Goal: Task Accomplishment & Management: Use online tool/utility

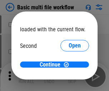
click at [69, 65] on span "Open" at bounding box center [75, 68] width 12 height 6
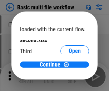
scroll to position [20, 0]
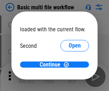
click at [69, 65] on span "Open" at bounding box center [75, 68] width 12 height 6
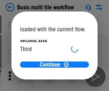
scroll to position [20, 0]
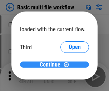
click at [52, 65] on span "Continue" at bounding box center [50, 65] width 21 height 6
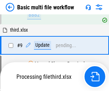
scroll to position [249, 0]
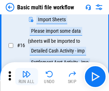
click at [27, 76] on img "button" at bounding box center [26, 74] width 9 height 9
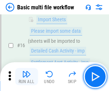
scroll to position [477, 0]
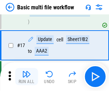
click at [27, 76] on img "button" at bounding box center [26, 74] width 9 height 9
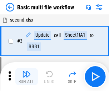
click at [27, 76] on img "button" at bounding box center [26, 74] width 9 height 9
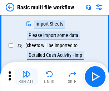
click at [27, 76] on img "button" at bounding box center [26, 74] width 9 height 9
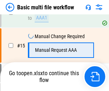
scroll to position [477, 0]
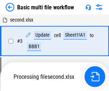
scroll to position [76, 0]
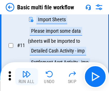
click at [27, 76] on img "button" at bounding box center [26, 74] width 9 height 9
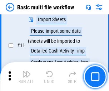
click at [27, 76] on img "button" at bounding box center [26, 74] width 9 height 9
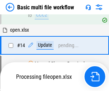
scroll to position [427, 0]
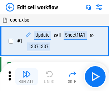
click at [27, 76] on img "button" at bounding box center [26, 74] width 9 height 9
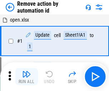
click at [27, 76] on img "button" at bounding box center [26, 74] width 9 height 9
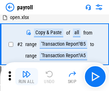
click at [27, 76] on img "button" at bounding box center [26, 74] width 9 height 9
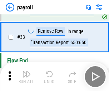
scroll to position [89, 0]
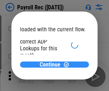
click at [52, 64] on span "Continue" at bounding box center [50, 65] width 21 height 6
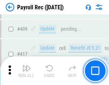
scroll to position [3327, 0]
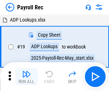
click at [27, 76] on img "button" at bounding box center [26, 74] width 9 height 9
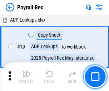
scroll to position [44, 0]
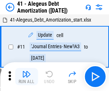
click at [27, 76] on img "button" at bounding box center [26, 74] width 9 height 9
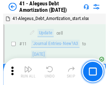
scroll to position [89, 0]
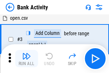
click at [27, 58] on img "button" at bounding box center [26, 56] width 9 height 9
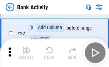
scroll to position [192, 0]
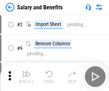
click at [27, 71] on img "button" at bounding box center [26, 74] width 9 height 9
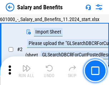
scroll to position [52, 0]
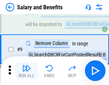
click at [27, 71] on img "button" at bounding box center [26, 68] width 9 height 9
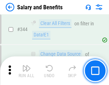
scroll to position [3357, 0]
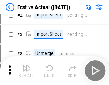
click at [27, 71] on img "button" at bounding box center [26, 68] width 9 height 9
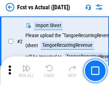
scroll to position [67, 0]
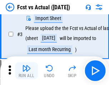
click at [27, 71] on img "button" at bounding box center [26, 68] width 9 height 9
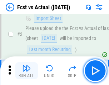
scroll to position [108, 0]
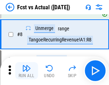
click at [27, 71] on img "button" at bounding box center [26, 68] width 9 height 9
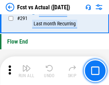
scroll to position [3393, 0]
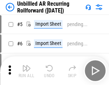
click at [27, 71] on img "button" at bounding box center [26, 68] width 9 height 9
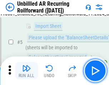
scroll to position [67, 0]
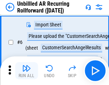
click at [27, 71] on img "button" at bounding box center [26, 68] width 9 height 9
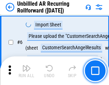
scroll to position [115, 0]
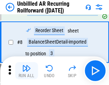
click at [27, 71] on img "button" at bounding box center [26, 68] width 9 height 9
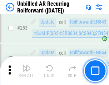
scroll to position [2435, 0]
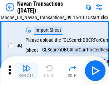
click at [27, 71] on img "button" at bounding box center [26, 68] width 9 height 9
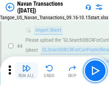
scroll to position [62, 0]
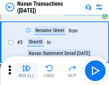
click at [27, 71] on img "button" at bounding box center [26, 68] width 9 height 9
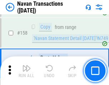
scroll to position [2324, 0]
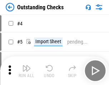
click at [27, 71] on img "button" at bounding box center [26, 68] width 9 height 9
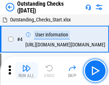
scroll to position [75, 0]
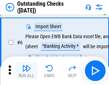
click at [27, 71] on img "button" at bounding box center [26, 68] width 9 height 9
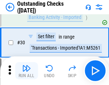
click at [27, 71] on img "button" at bounding box center [26, 68] width 9 height 9
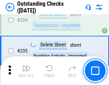
scroll to position [2177, 0]
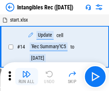
click at [27, 76] on img "button" at bounding box center [26, 74] width 9 height 9
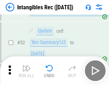
scroll to position [279, 0]
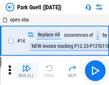
click at [27, 71] on img "button" at bounding box center [26, 68] width 9 height 9
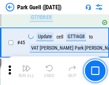
scroll to position [897, 0]
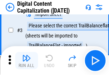
click at [27, 60] on img "button" at bounding box center [26, 57] width 9 height 9
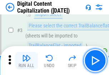
scroll to position [67, 0]
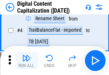
click at [27, 60] on img "button" at bounding box center [26, 57] width 9 height 9
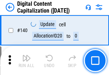
scroll to position [760, 0]
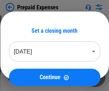
click at [27, 71] on img "button" at bounding box center [26, 74] width 9 height 9
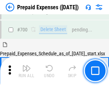
scroll to position [1971, 0]
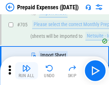
click at [27, 71] on img "button" at bounding box center [26, 68] width 9 height 9
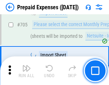
scroll to position [2008, 0]
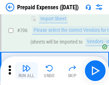
click at [27, 71] on img "button" at bounding box center [26, 68] width 9 height 9
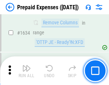
scroll to position [6980, 0]
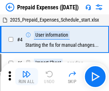
click at [27, 76] on img "button" at bounding box center [26, 74] width 9 height 9
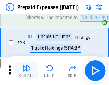
click at [27, 71] on img "button" at bounding box center [26, 68] width 9 height 9
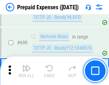
scroll to position [2496, 0]
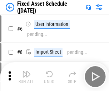
click at [27, 76] on img "button" at bounding box center [26, 74] width 9 height 9
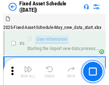
scroll to position [75, 0]
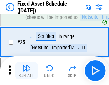
click at [27, 71] on img "button" at bounding box center [26, 68] width 9 height 9
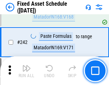
scroll to position [2221, 0]
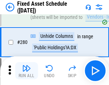
click at [27, 71] on img "button" at bounding box center [26, 68] width 9 height 9
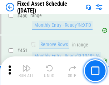
scroll to position [3205, 0]
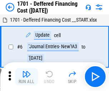
click at [27, 76] on img "button" at bounding box center [26, 74] width 9 height 9
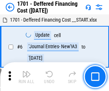
scroll to position [86, 0]
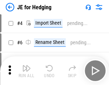
click at [27, 71] on img "button" at bounding box center [26, 68] width 9 height 9
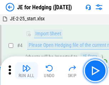
scroll to position [41, 0]
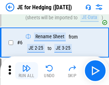
click at [27, 71] on img "button" at bounding box center [26, 68] width 9 height 9
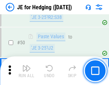
scroll to position [464, 0]
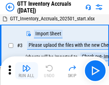
click at [27, 71] on img "button" at bounding box center [26, 68] width 9 height 9
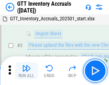
scroll to position [46, 0]
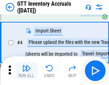
click at [27, 71] on img "button" at bounding box center [26, 68] width 9 height 9
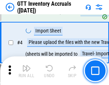
scroll to position [83, 0]
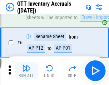
click at [27, 71] on img "button" at bounding box center [26, 68] width 9 height 9
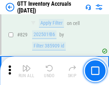
scroll to position [5442, 0]
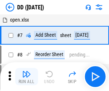
click at [27, 76] on img "button" at bounding box center [26, 74] width 9 height 9
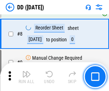
scroll to position [69, 0]
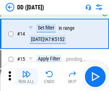
click at [27, 76] on img "button" at bounding box center [26, 74] width 9 height 9
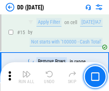
scroll to position [184, 0]
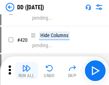
click at [27, 71] on img "button" at bounding box center [26, 68] width 9 height 9
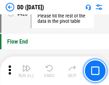
scroll to position [3431, 0]
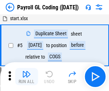
click at [27, 76] on img "button" at bounding box center [26, 74] width 9 height 9
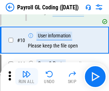
click at [27, 76] on img "button" at bounding box center [26, 74] width 9 height 9
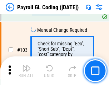
scroll to position [1682, 0]
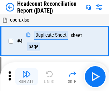
click at [27, 76] on img "button" at bounding box center [26, 74] width 9 height 9
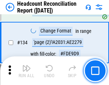
scroll to position [862, 0]
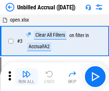
click at [27, 76] on img "button" at bounding box center [26, 74] width 9 height 9
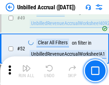
scroll to position [650, 0]
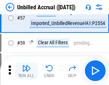
click at [27, 71] on img "button" at bounding box center [26, 68] width 9 height 9
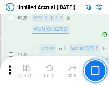
scroll to position [2135, 0]
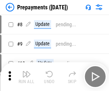
click at [27, 76] on img "button" at bounding box center [26, 74] width 9 height 9
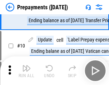
scroll to position [45, 0]
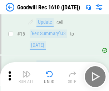
scroll to position [123, 0]
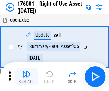
click at [27, 76] on img "button" at bounding box center [26, 74] width 9 height 9
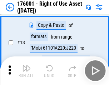
scroll to position [46, 0]
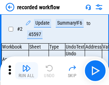
click at [27, 71] on img "button" at bounding box center [26, 68] width 9 height 9
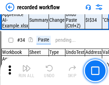
scroll to position [2241, 0]
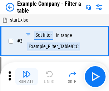
click at [27, 76] on img "button" at bounding box center [26, 74] width 9 height 9
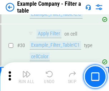
scroll to position [656, 0]
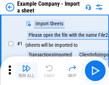
click at [27, 71] on img "button" at bounding box center [26, 68] width 9 height 9
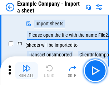
scroll to position [60, 0]
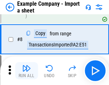
click at [27, 71] on img "button" at bounding box center [26, 68] width 9 height 9
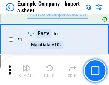
scroll to position [158, 0]
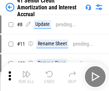
click at [27, 71] on img "button" at bounding box center [26, 74] width 9 height 9
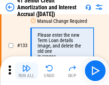
click at [27, 71] on img "button" at bounding box center [26, 68] width 9 height 9
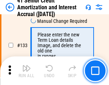
scroll to position [749, 0]
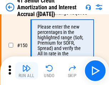
click at [27, 71] on img "button" at bounding box center [26, 68] width 9 height 9
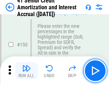
scroll to position [824, 0]
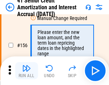
click at [27, 71] on img "button" at bounding box center [26, 68] width 9 height 9
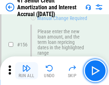
scroll to position [874, 0]
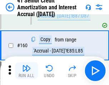
click at [27, 71] on img "button" at bounding box center [26, 68] width 9 height 9
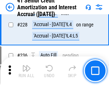
scroll to position [1606, 0]
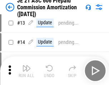
click at [27, 71] on img "button" at bounding box center [26, 68] width 9 height 9
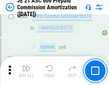
scroll to position [1319, 0]
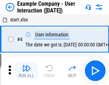
click at [27, 71] on img "button" at bounding box center [26, 68] width 9 height 9
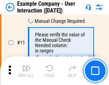
scroll to position [155, 0]
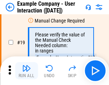
click at [27, 71] on img "button" at bounding box center [26, 68] width 9 height 9
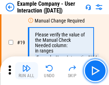
click at [27, 71] on img "button" at bounding box center [26, 68] width 9 height 9
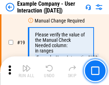
scroll to position [198, 0]
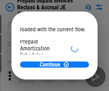
scroll to position [43, 0]
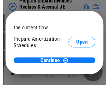
scroll to position [43, 0]
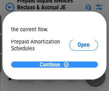
click at [52, 64] on span "Continue" at bounding box center [50, 65] width 21 height 6
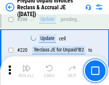
scroll to position [929, 0]
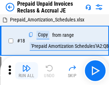
click at [27, 71] on img "button" at bounding box center [26, 68] width 9 height 9
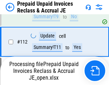
scroll to position [893, 0]
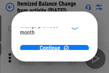
scroll to position [52, 0]
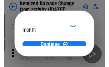
scroll to position [52, 0]
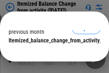
click at [52, 52] on span "Continue" at bounding box center [50, 55] width 21 height 6
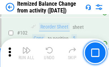
scroll to position [1199, 0]
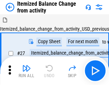
scroll to position [11, 0]
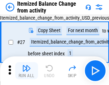
click at [27, 71] on img "button" at bounding box center [26, 68] width 9 height 9
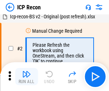
click at [27, 76] on img "button" at bounding box center [26, 74] width 9 height 9
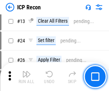
click at [27, 76] on img "button" at bounding box center [26, 74] width 9 height 9
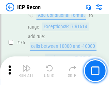
scroll to position [644, 0]
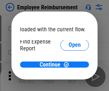
click at [69, 83] on span "Open" at bounding box center [75, 86] width 12 height 6
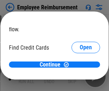
scroll to position [42, 0]
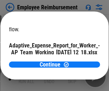
click at [80, 60] on span "Open" at bounding box center [86, 63] width 12 height 6
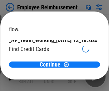
scroll to position [75, 0]
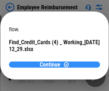
click at [52, 64] on span "Continue" at bounding box center [50, 65] width 21 height 6
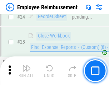
scroll to position [335, 0]
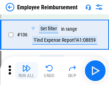
click at [27, 71] on img "button" at bounding box center [26, 68] width 9 height 9
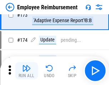
click at [27, 71] on img "button" at bounding box center [26, 68] width 9 height 9
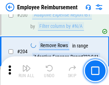
scroll to position [1814, 0]
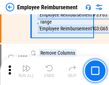
click at [27, 71] on img "button" at bounding box center [26, 68] width 9 height 9
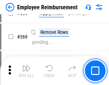
click at [27, 71] on img "button" at bounding box center [26, 68] width 9 height 9
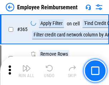
scroll to position [3696, 0]
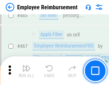
click at [27, 71] on img "button" at bounding box center [26, 68] width 9 height 9
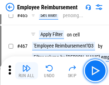
click at [27, 71] on img "button" at bounding box center [26, 68] width 9 height 9
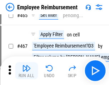
click at [27, 71] on img "button" at bounding box center [26, 68] width 9 height 9
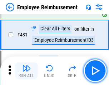
scroll to position [4427, 0]
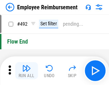
click at [27, 71] on img "button" at bounding box center [26, 68] width 9 height 9
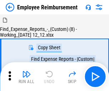
scroll to position [24, 0]
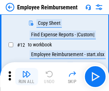
click at [27, 76] on img "button" at bounding box center [26, 74] width 9 height 9
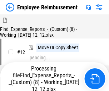
scroll to position [24, 0]
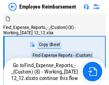
scroll to position [24, 0]
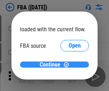
click at [52, 65] on span "Continue" at bounding box center [50, 65] width 21 height 6
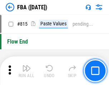
scroll to position [6418, 0]
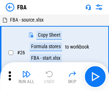
scroll to position [7, 0]
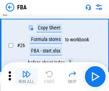
click at [27, 76] on img "button" at bounding box center [26, 74] width 9 height 9
